Goal: Transaction & Acquisition: Purchase product/service

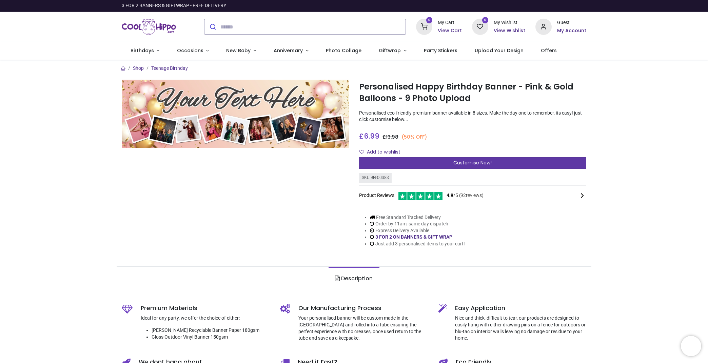
click at [505, 163] on div "Customise Now!" at bounding box center [472, 163] width 227 height 12
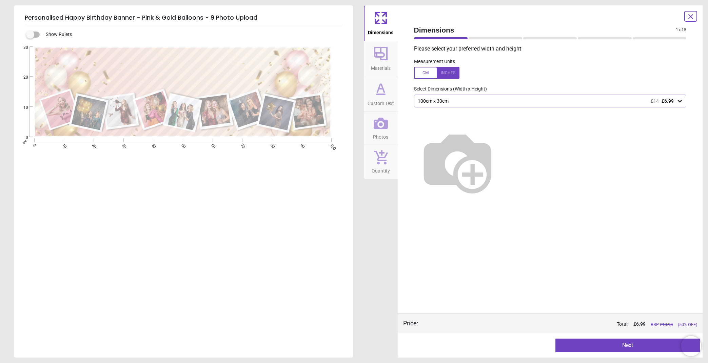
click at [200, 46] on div ".cls-1 { filter: url(#drop-shadow-3); } .cls-1, .cls-2, .cls-3, .cls-4, .cls-5,…" at bounding box center [183, 154] width 338 height 221
click at [681, 103] on icon at bounding box center [680, 101] width 7 height 7
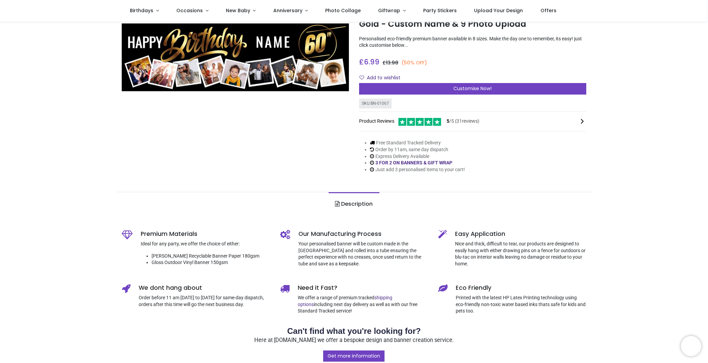
scroll to position [34, 0]
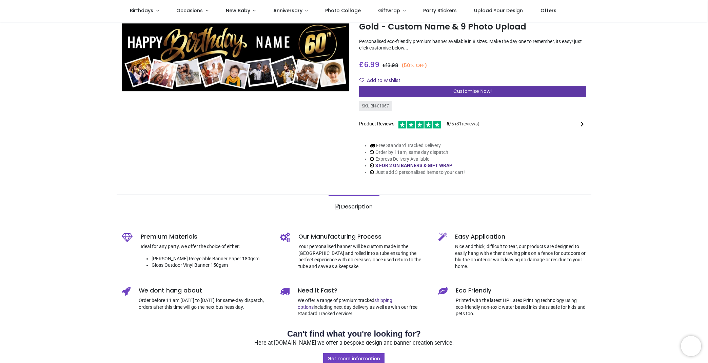
click at [457, 92] on span "Customise Now!" at bounding box center [473, 91] width 38 height 7
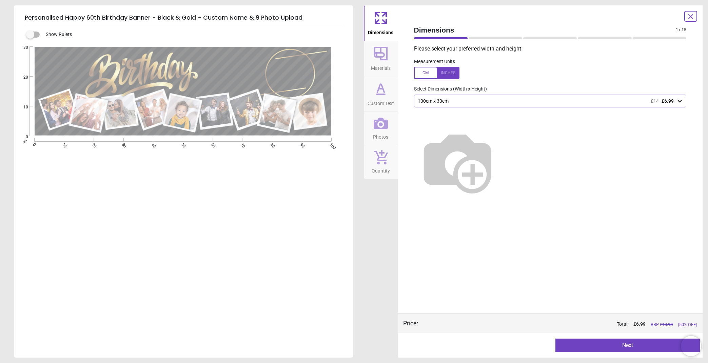
click at [629, 345] on button "Next" at bounding box center [628, 346] width 145 height 14
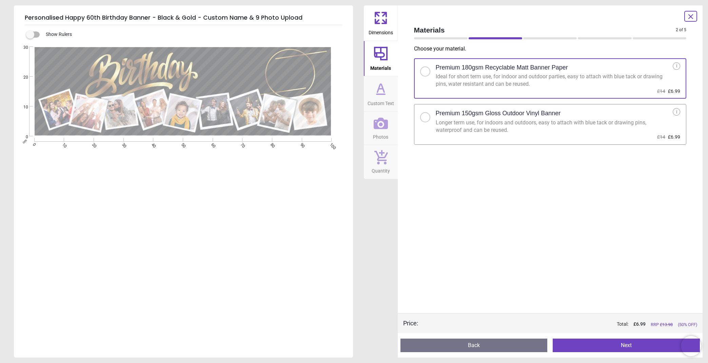
click at [618, 346] on button "Next" at bounding box center [626, 346] width 147 height 14
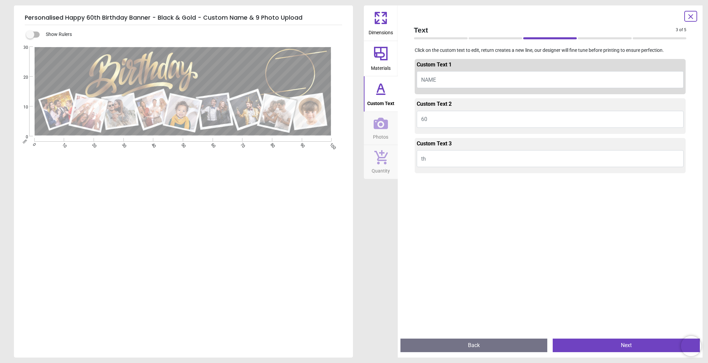
click at [440, 78] on button "NAME" at bounding box center [550, 79] width 267 height 17
type textarea "*******"
click at [557, 225] on div at bounding box center [550, 357] width 271 height 363
click at [641, 345] on button "Next" at bounding box center [626, 346] width 147 height 14
